Goal: Find specific page/section: Find specific page/section

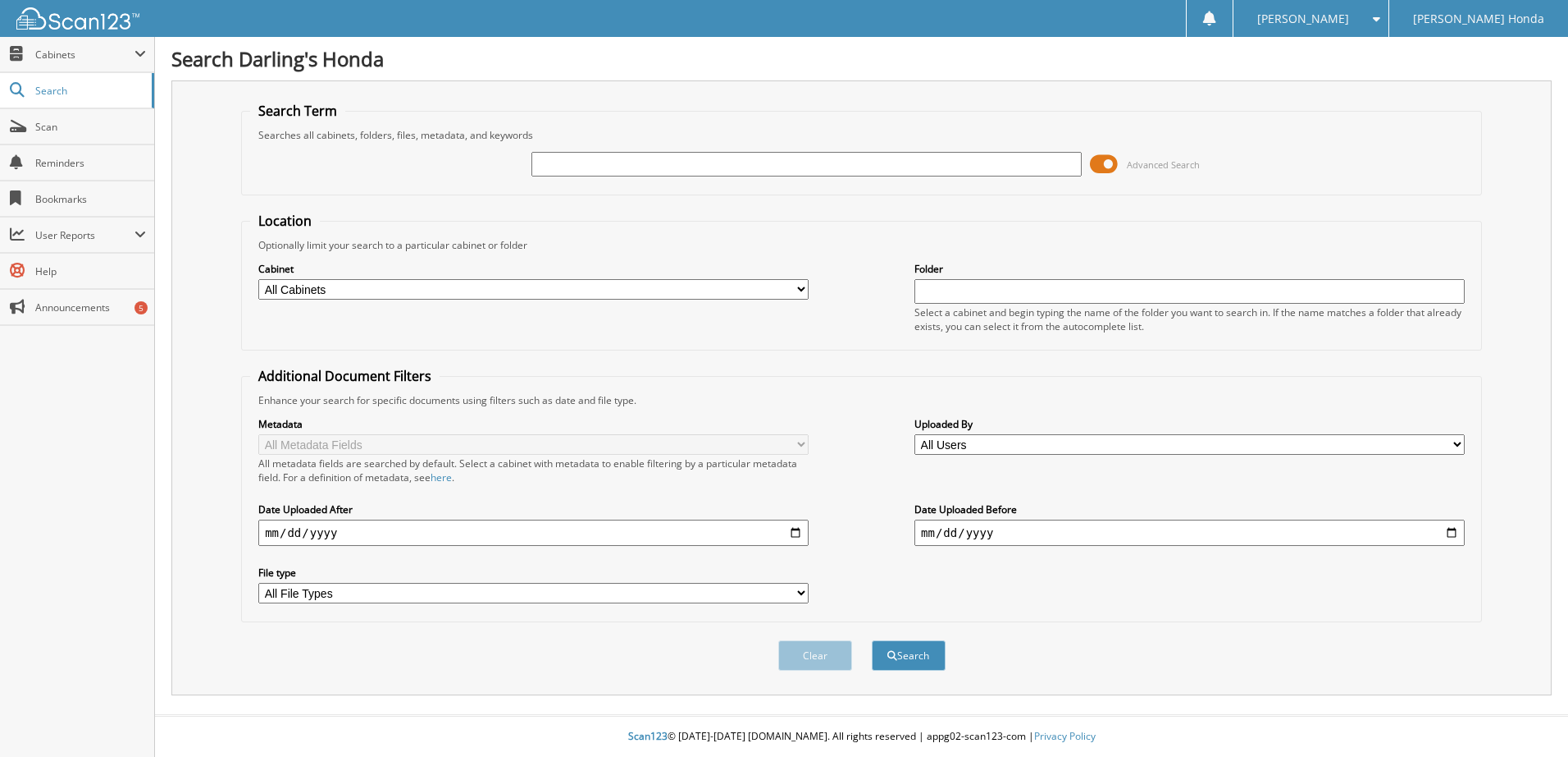
click at [615, 163] on input "text" at bounding box center [806, 163] width 550 height 25
type input "387070"
click at [872, 640] on button "Search" at bounding box center [908, 655] width 74 height 30
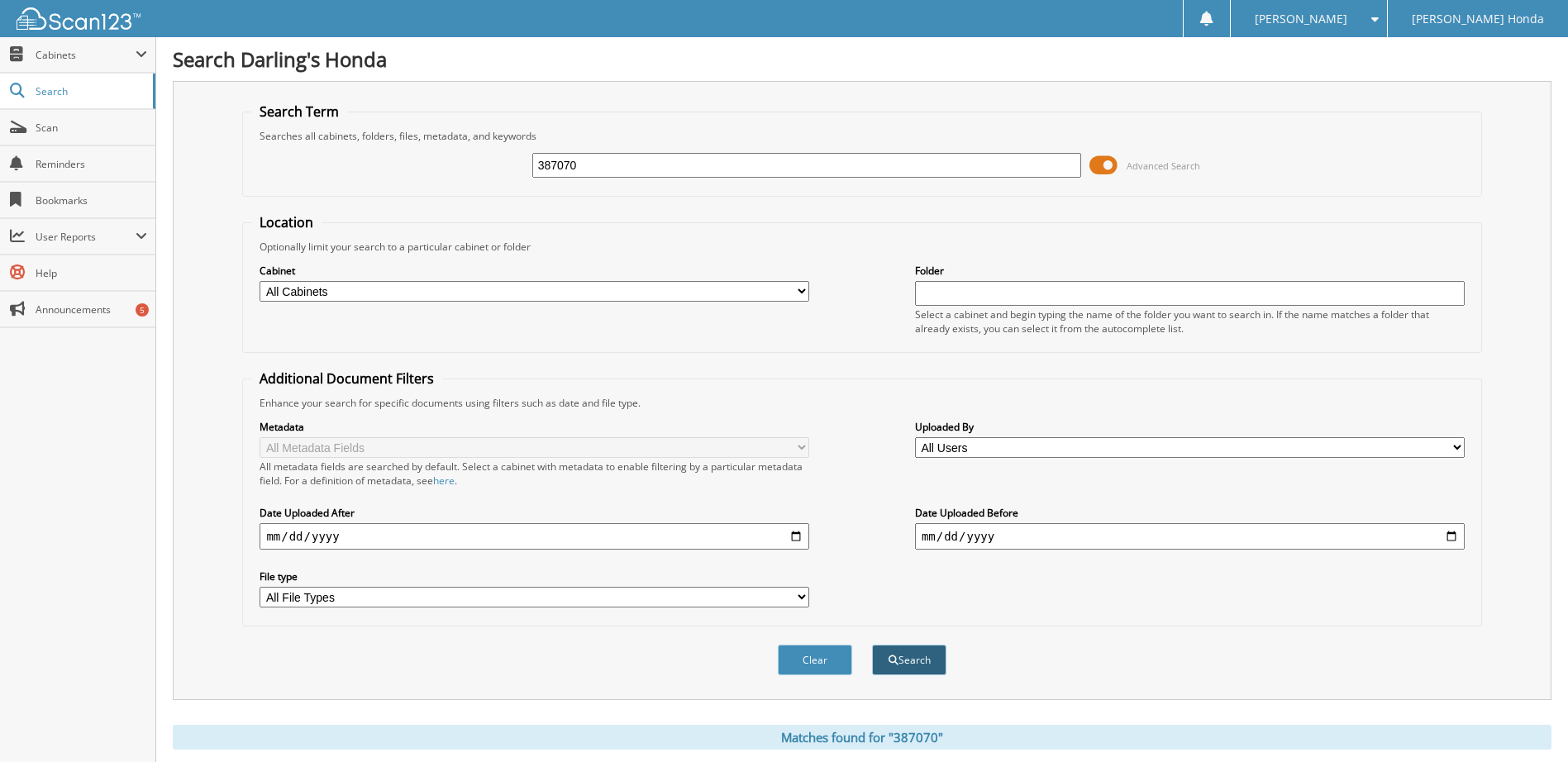
click at [899, 661] on button "Search" at bounding box center [909, 659] width 74 height 30
click at [796, 290] on select "All Cabinets AFTERMARKET SOLD O/S A DEAL KIA RO PARTS SERVICE RO Needs Filing" at bounding box center [534, 291] width 550 height 20
select select "24113"
click at [259, 281] on select "All Cabinets AFTERMARKET SOLD O/S A DEAL KIA RO PARTS SERVICE RO Needs Filing" at bounding box center [534, 291] width 550 height 20
click at [919, 656] on button "Search" at bounding box center [909, 659] width 74 height 30
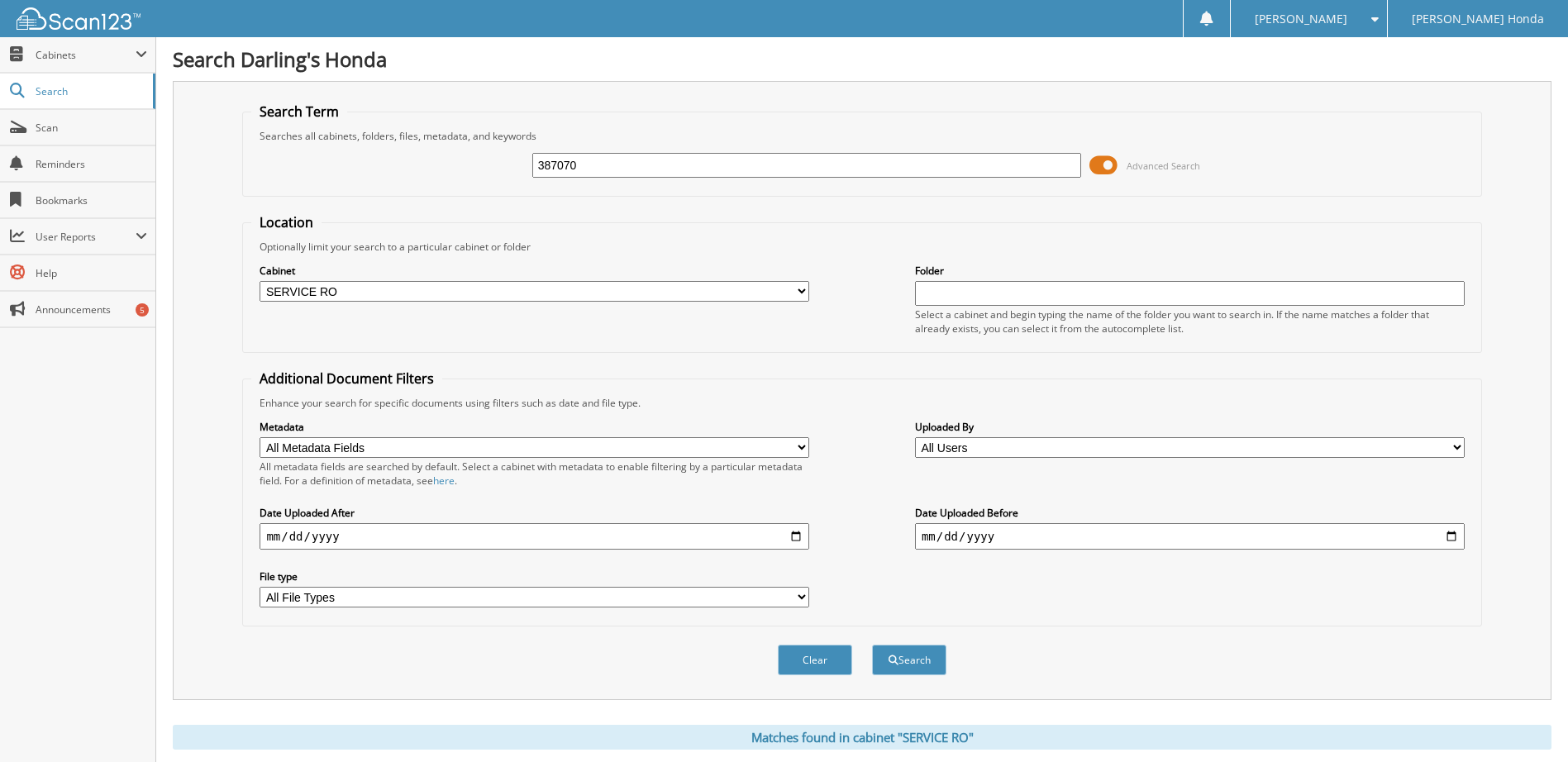
click at [1062, 291] on input "text" at bounding box center [1190, 293] width 550 height 25
click at [987, 293] on input "text" at bounding box center [1190, 293] width 550 height 25
click at [825, 326] on div "Cabinet All Cabinets AFTERMARKET SOLD O/S A DEAL KIA RO PARTS SERVICE RO Needs …" at bounding box center [861, 299] width 1220 height 90
click at [80, 99] on link "Search" at bounding box center [77, 91] width 155 height 36
